Goal: Task Accomplishment & Management: Use online tool/utility

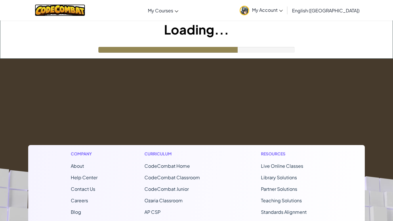
click at [68, 9] on img at bounding box center [60, 10] width 50 height 12
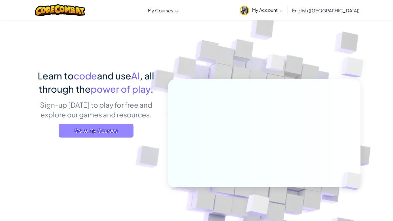
click at [107, 128] on span "Go to My Courses" at bounding box center [96, 131] width 75 height 14
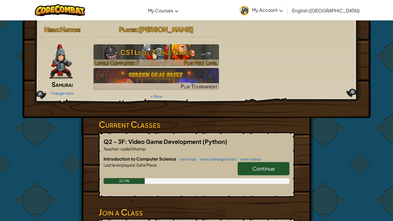
click at [198, 55] on h3 "CS1 Level 7: True Names" at bounding box center [157, 52] width 126 height 13
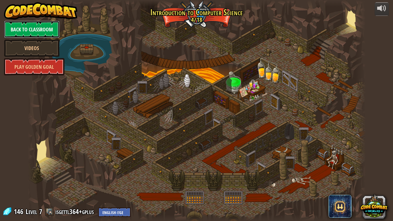
click at [22, 30] on link "Back to Classroom" at bounding box center [32, 29] width 56 height 17
